Goal: Task Accomplishment & Management: Use online tool/utility

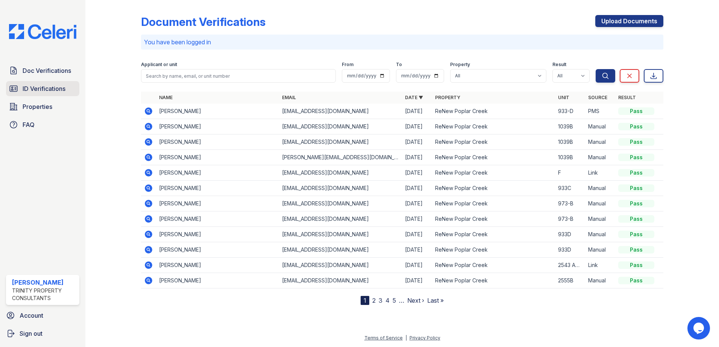
click at [46, 94] on link "ID Verifications" at bounding box center [42, 88] width 73 height 15
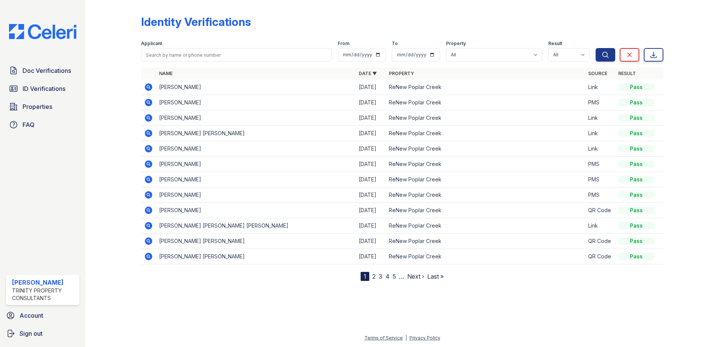
click at [46, 94] on link "ID Verifications" at bounding box center [42, 88] width 73 height 15
click at [57, 112] on link "Properties" at bounding box center [42, 106] width 73 height 15
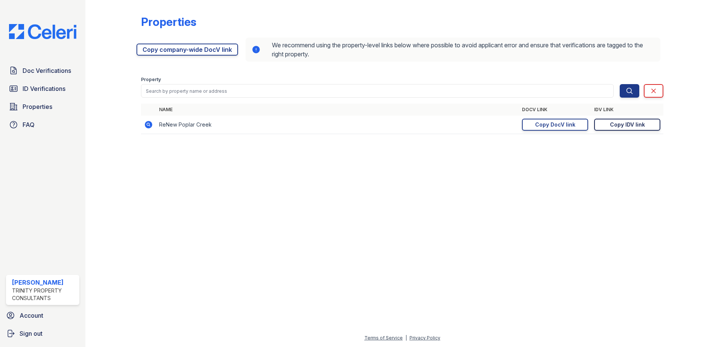
click at [624, 125] on div "Copy IDV link" at bounding box center [627, 125] width 35 height 8
click at [42, 86] on span "ID Verifications" at bounding box center [44, 88] width 43 height 9
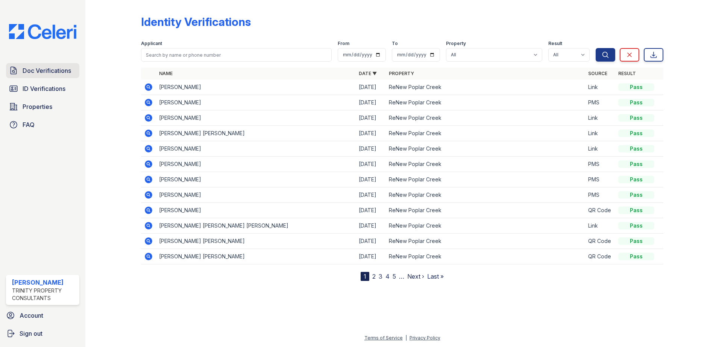
click at [41, 76] on link "Doc Verifications" at bounding box center [42, 70] width 73 height 15
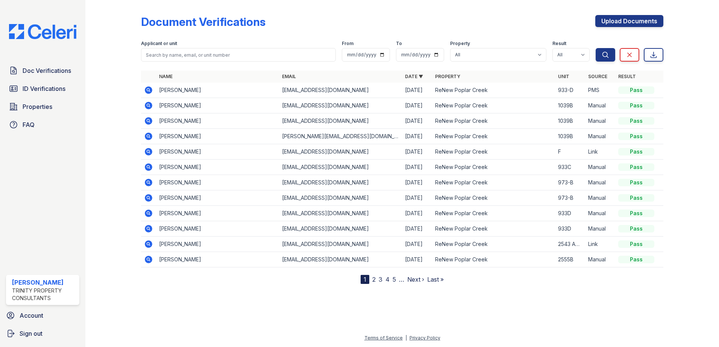
click at [150, 151] on icon at bounding box center [149, 152] width 8 height 8
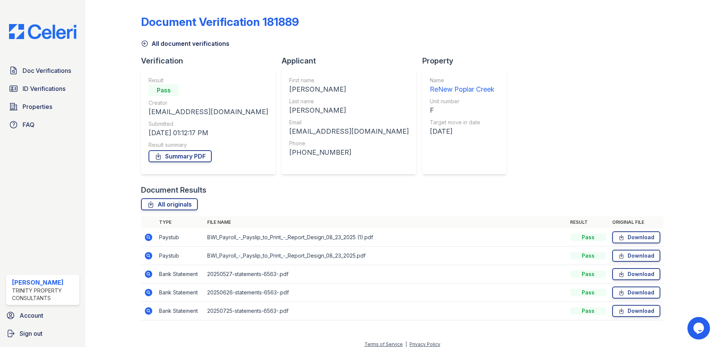
click at [149, 236] on icon at bounding box center [149, 238] width 8 height 8
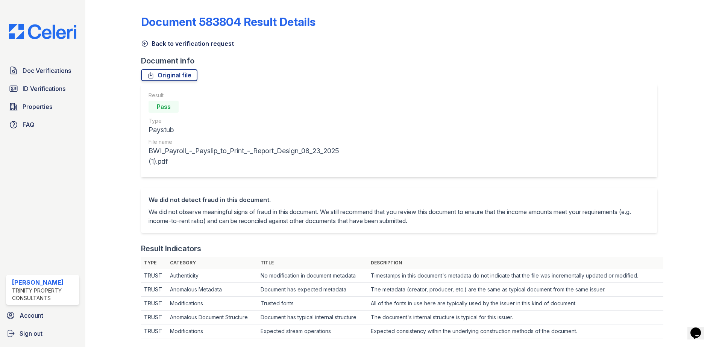
click at [144, 44] on icon at bounding box center [145, 44] width 8 height 8
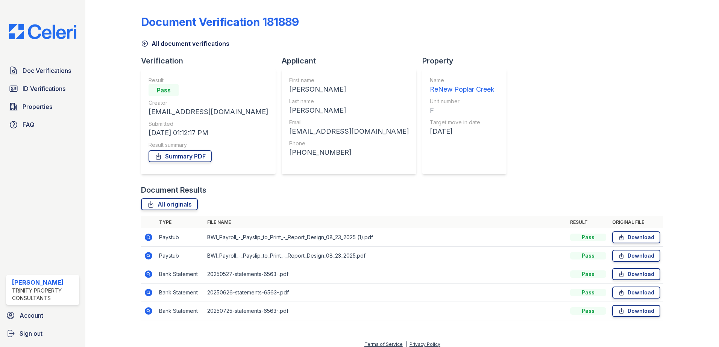
click at [147, 258] on icon at bounding box center [149, 256] width 8 height 8
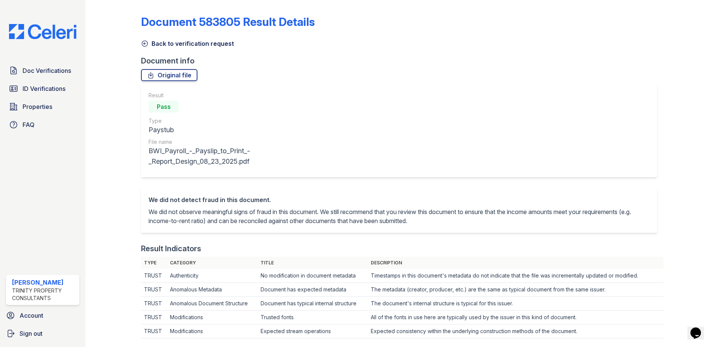
click at [142, 45] on icon at bounding box center [145, 44] width 6 height 6
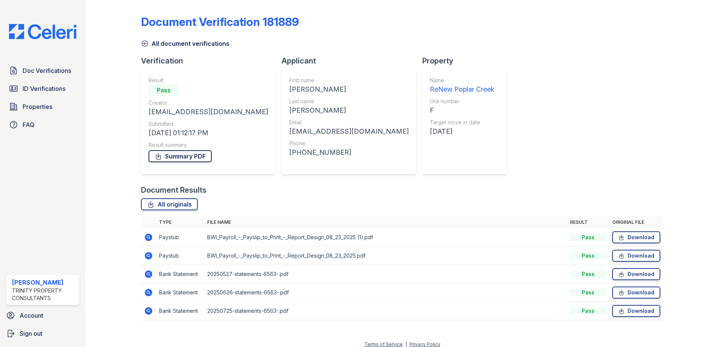
click at [202, 157] on link "Summary PDF" at bounding box center [179, 156] width 63 height 12
click at [627, 238] on link "Download" at bounding box center [636, 238] width 48 height 12
click at [621, 257] on link "Download" at bounding box center [636, 256] width 48 height 12
click at [633, 309] on link "Download" at bounding box center [636, 311] width 48 height 12
click at [52, 91] on span "ID Verifications" at bounding box center [44, 88] width 43 height 9
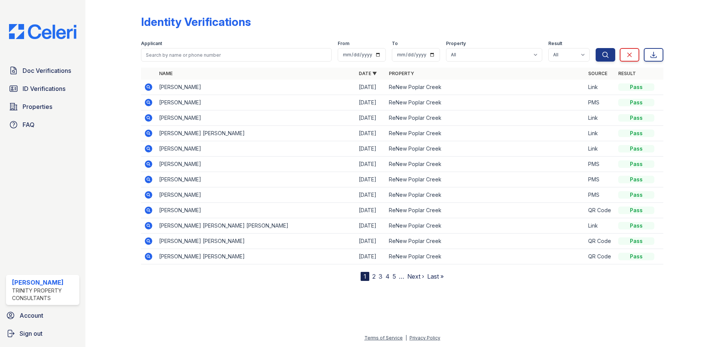
click at [148, 132] on icon at bounding box center [148, 133] width 2 height 2
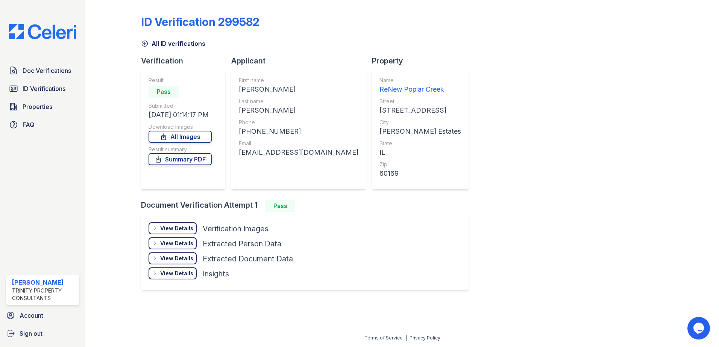
drag, startPoint x: 187, startPoint y: 224, endPoint x: 191, endPoint y: 226, distance: 4.4
click at [187, 224] on div "View Details Details" at bounding box center [172, 229] width 48 height 12
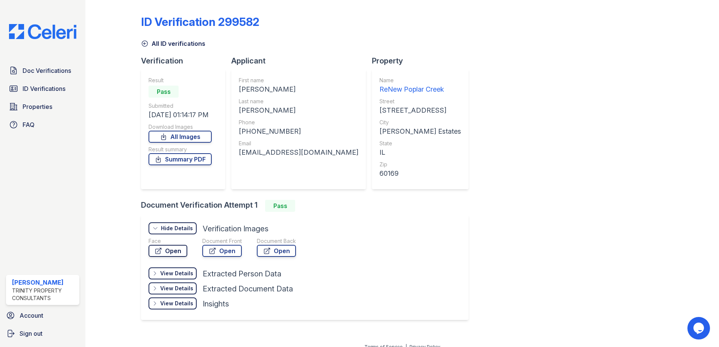
click at [173, 249] on link "Open" at bounding box center [167, 251] width 39 height 12
click at [194, 159] on link "Summary PDF" at bounding box center [179, 159] width 63 height 12
click at [196, 137] on link "All Images" at bounding box center [179, 137] width 63 height 12
click at [15, 101] on link "Properties" at bounding box center [42, 106] width 73 height 15
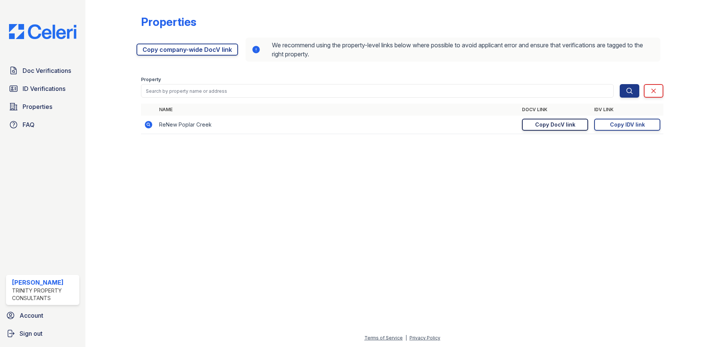
click at [553, 123] on div "Copy DocV link" at bounding box center [555, 125] width 40 height 8
click at [629, 126] on div "Copy IDV link" at bounding box center [627, 125] width 35 height 8
